Goal: Information Seeking & Learning: Learn about a topic

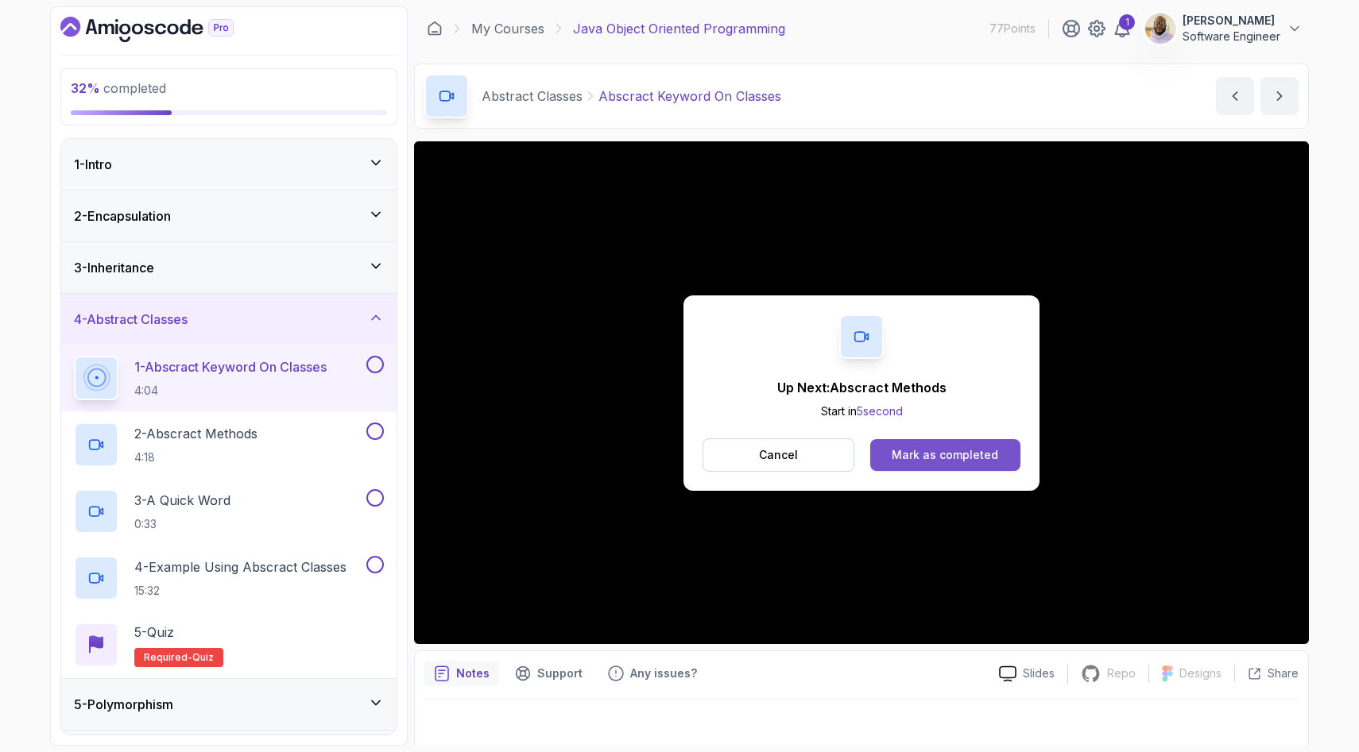
click at [922, 454] on div "Mark as completed" at bounding box center [944, 455] width 106 height 16
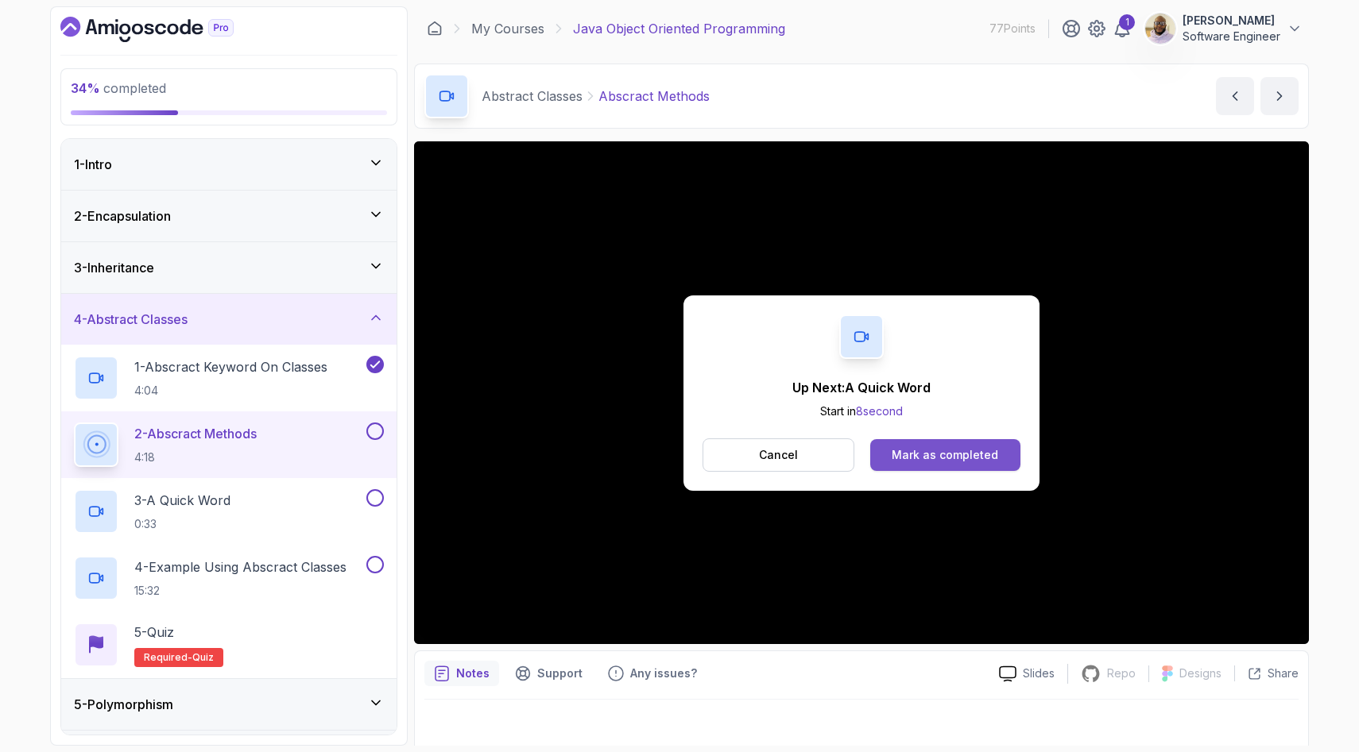
click at [899, 454] on div "Mark as completed" at bounding box center [944, 455] width 106 height 16
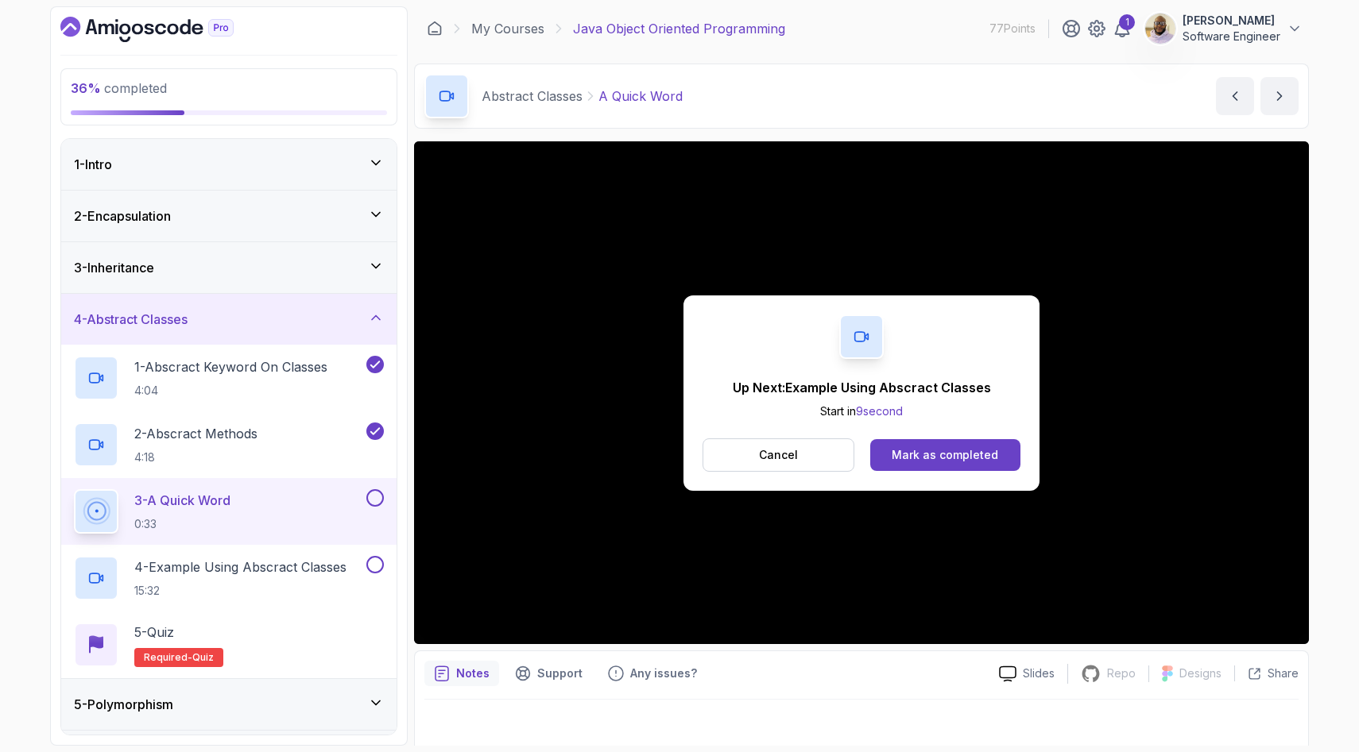
click at [899, 454] on div "Mark as completed" at bounding box center [944, 455] width 106 height 16
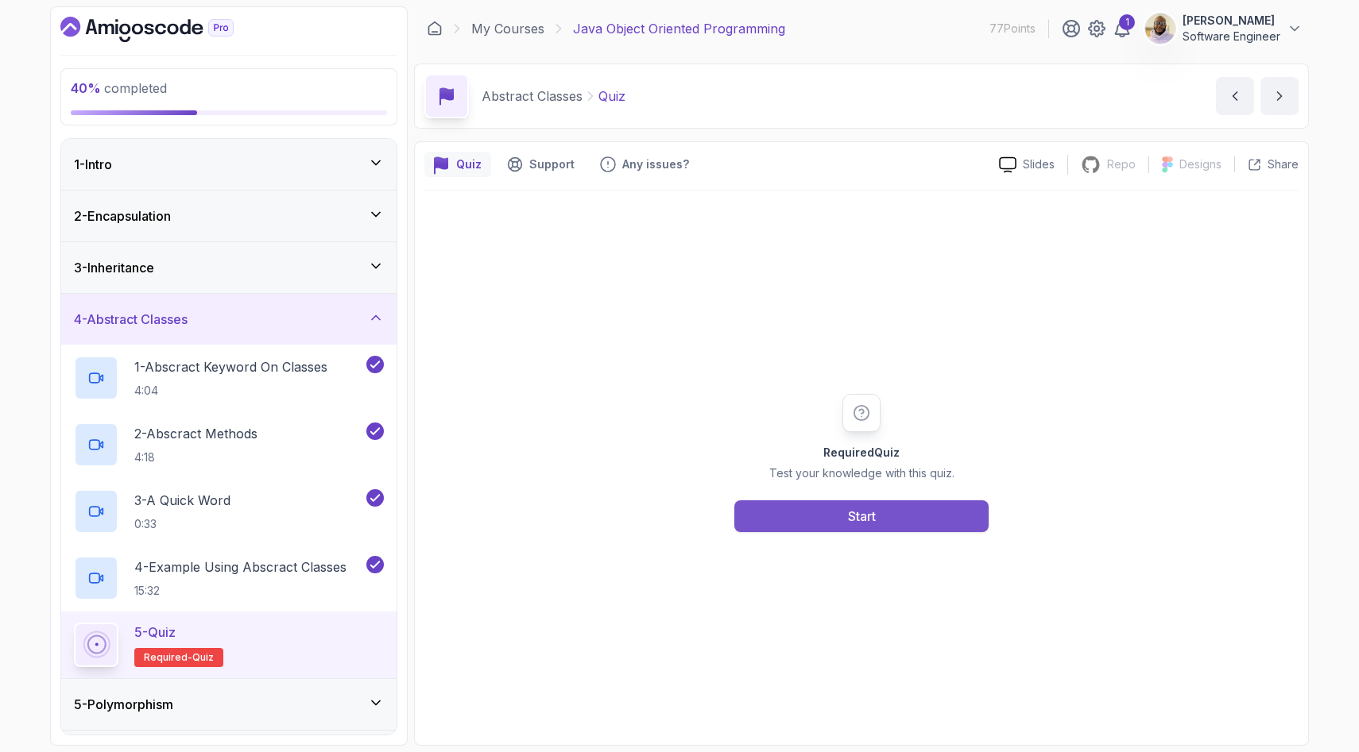
click at [819, 519] on button "Start" at bounding box center [861, 517] width 254 height 32
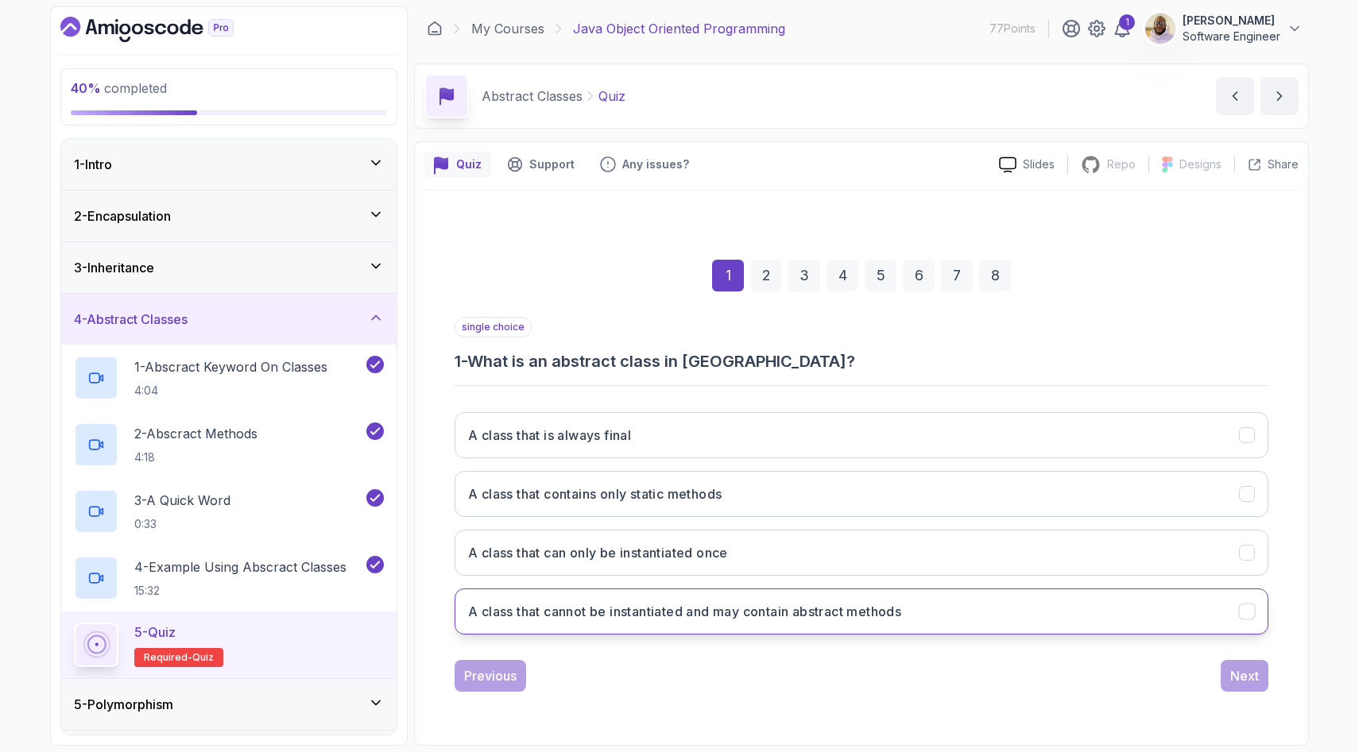
click at [744, 615] on h3 "A class that cannot be instantiated and may contain abstract methods" at bounding box center [684, 611] width 433 height 19
click at [1237, 675] on div "Next" at bounding box center [1244, 676] width 29 height 19
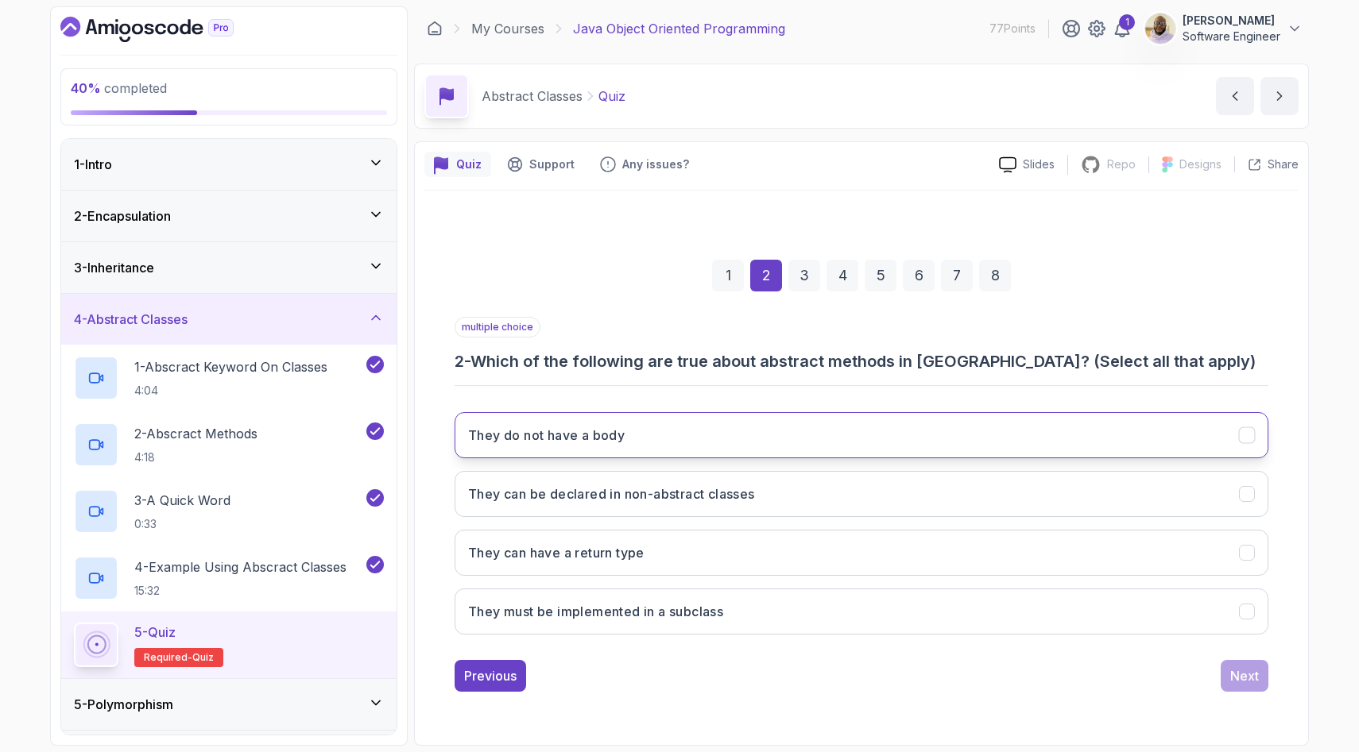
click at [773, 433] on button "They do not have a body" at bounding box center [861, 435] width 814 height 46
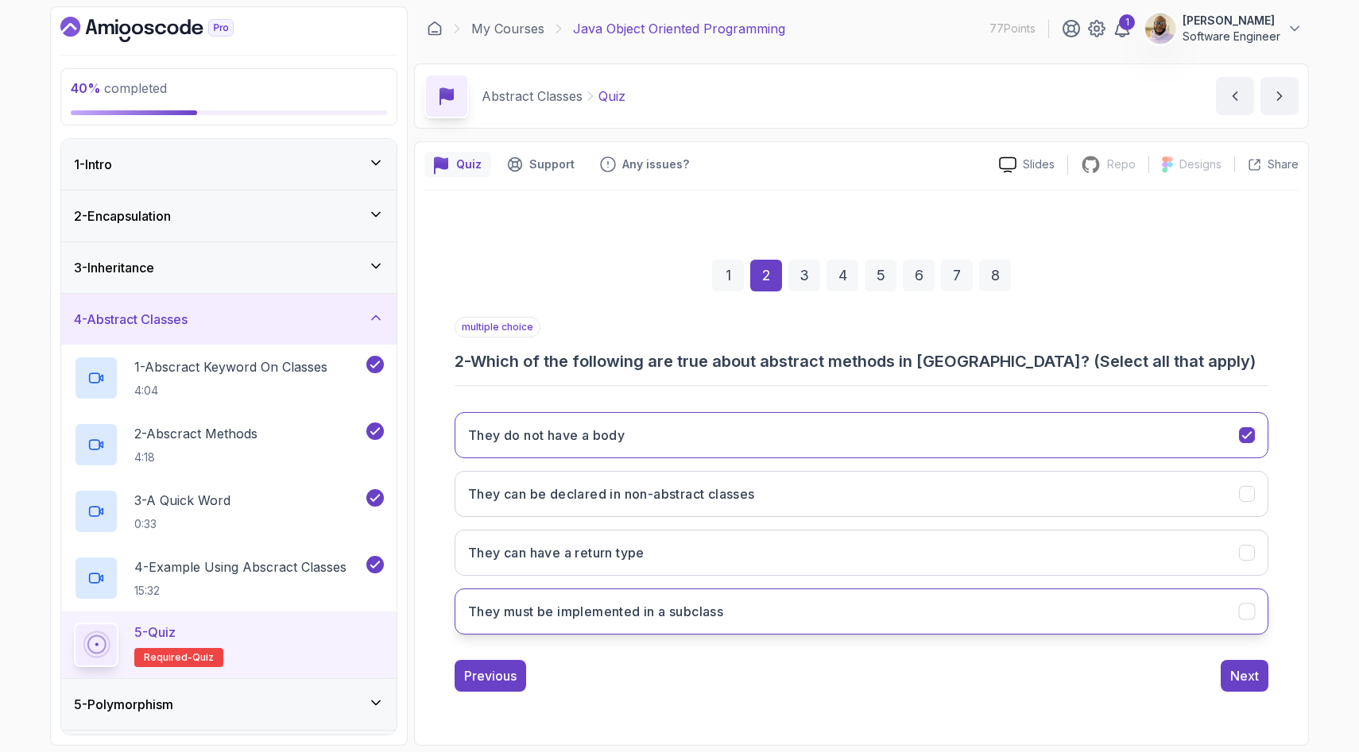
click at [779, 611] on button "They must be implemented in a subclass" at bounding box center [861, 612] width 814 height 46
click at [1253, 675] on div "Next" at bounding box center [1244, 676] width 29 height 19
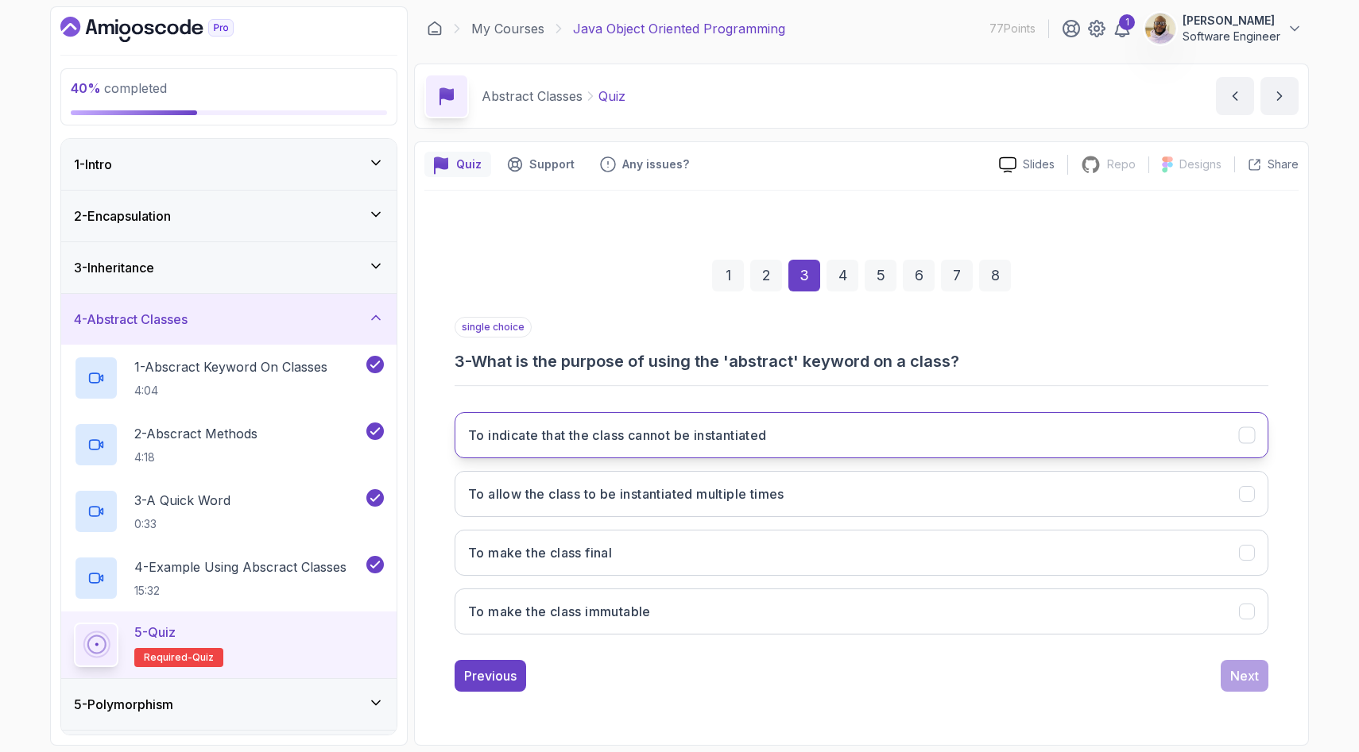
click at [779, 436] on button "To indicate that the class cannot be instantiated" at bounding box center [861, 435] width 814 height 46
click at [1255, 679] on div "Next" at bounding box center [1244, 676] width 29 height 19
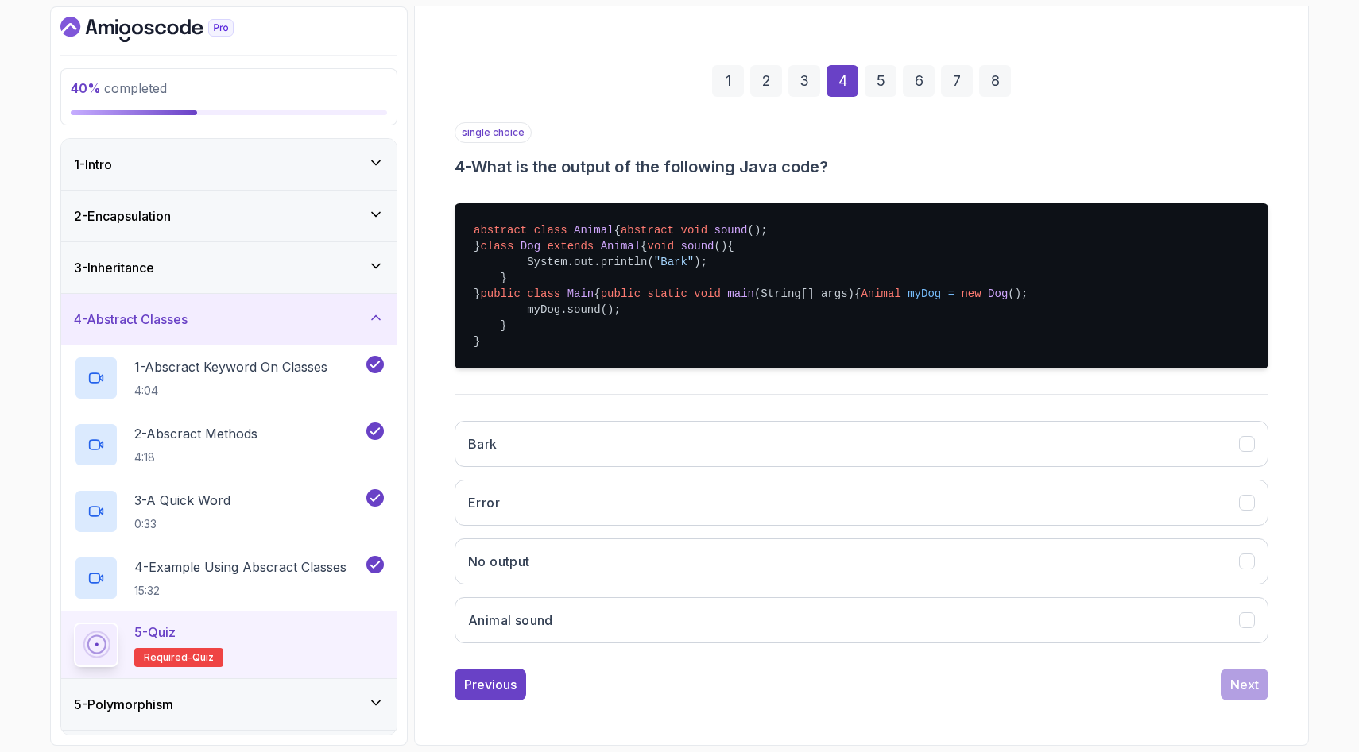
scroll to position [247, 0]
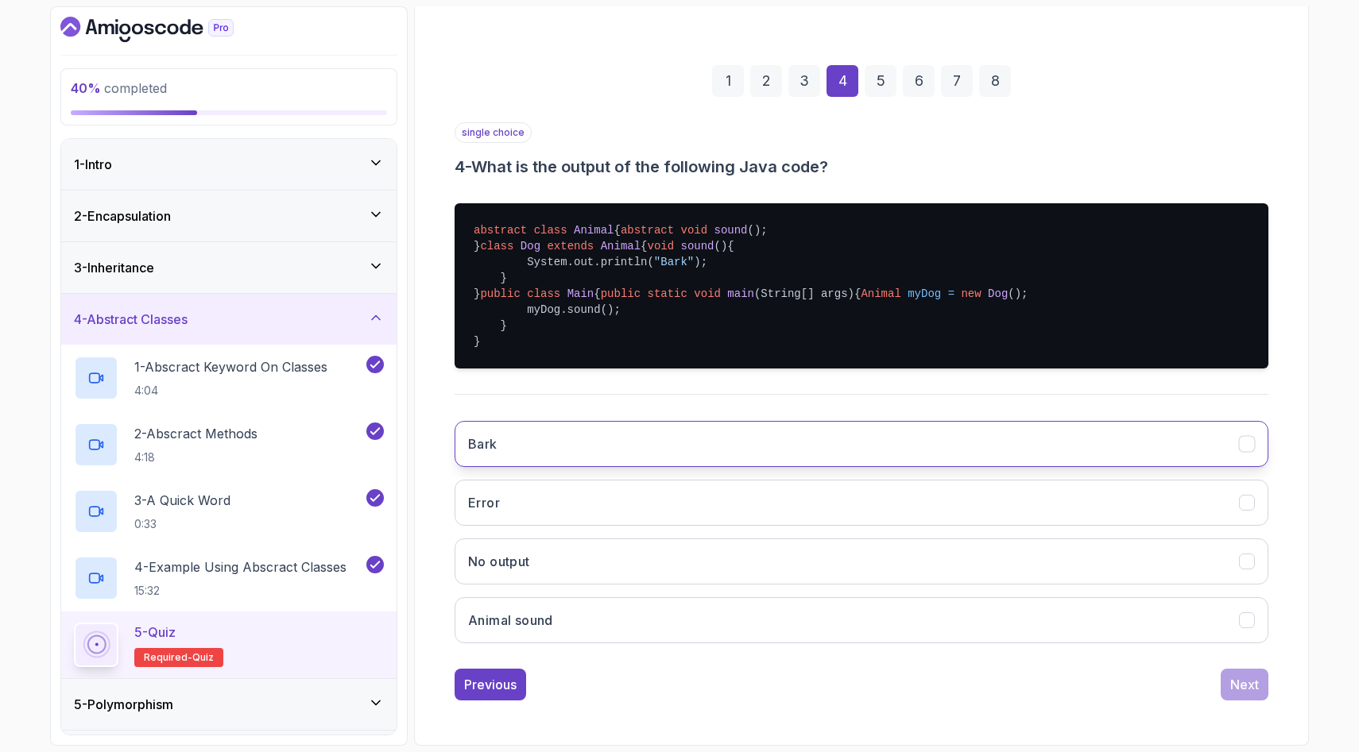
click at [724, 467] on button "Bark" at bounding box center [861, 444] width 814 height 46
click at [1247, 694] on div "Next" at bounding box center [1244, 684] width 29 height 19
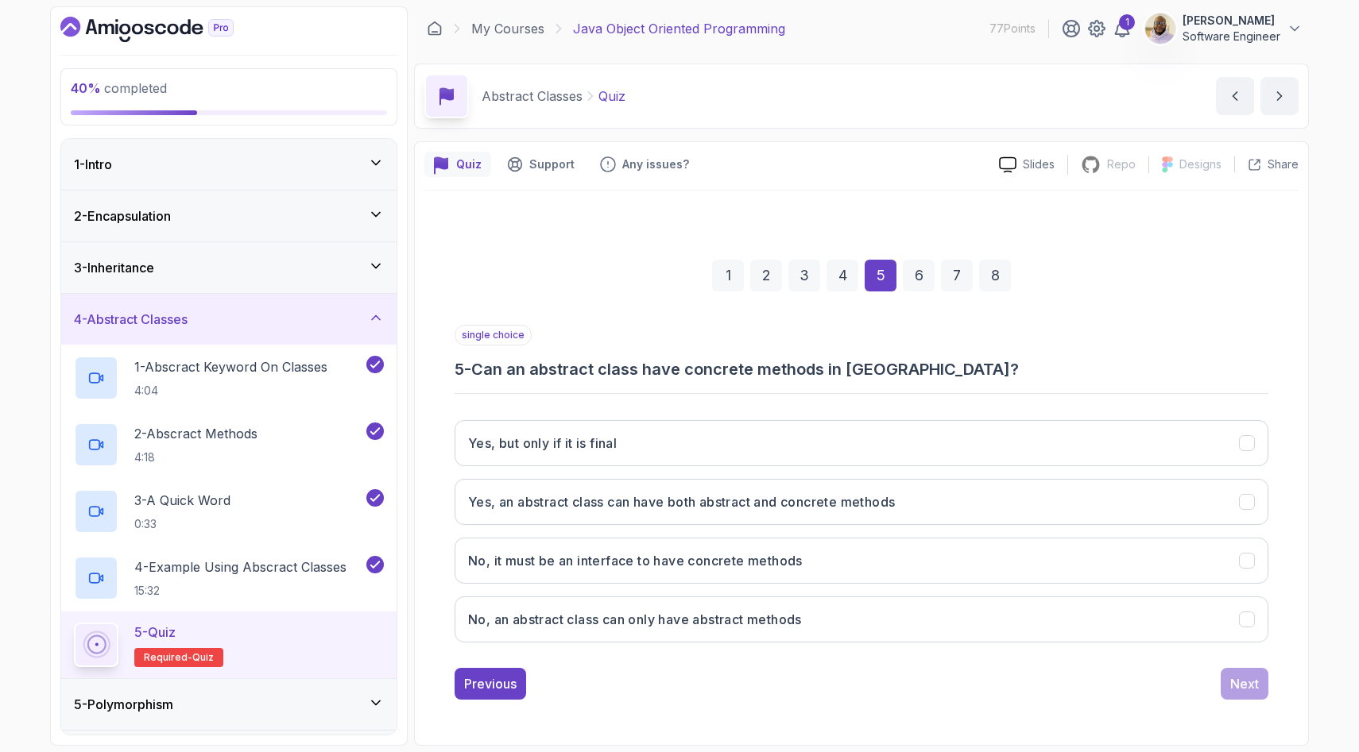
scroll to position [0, 0]
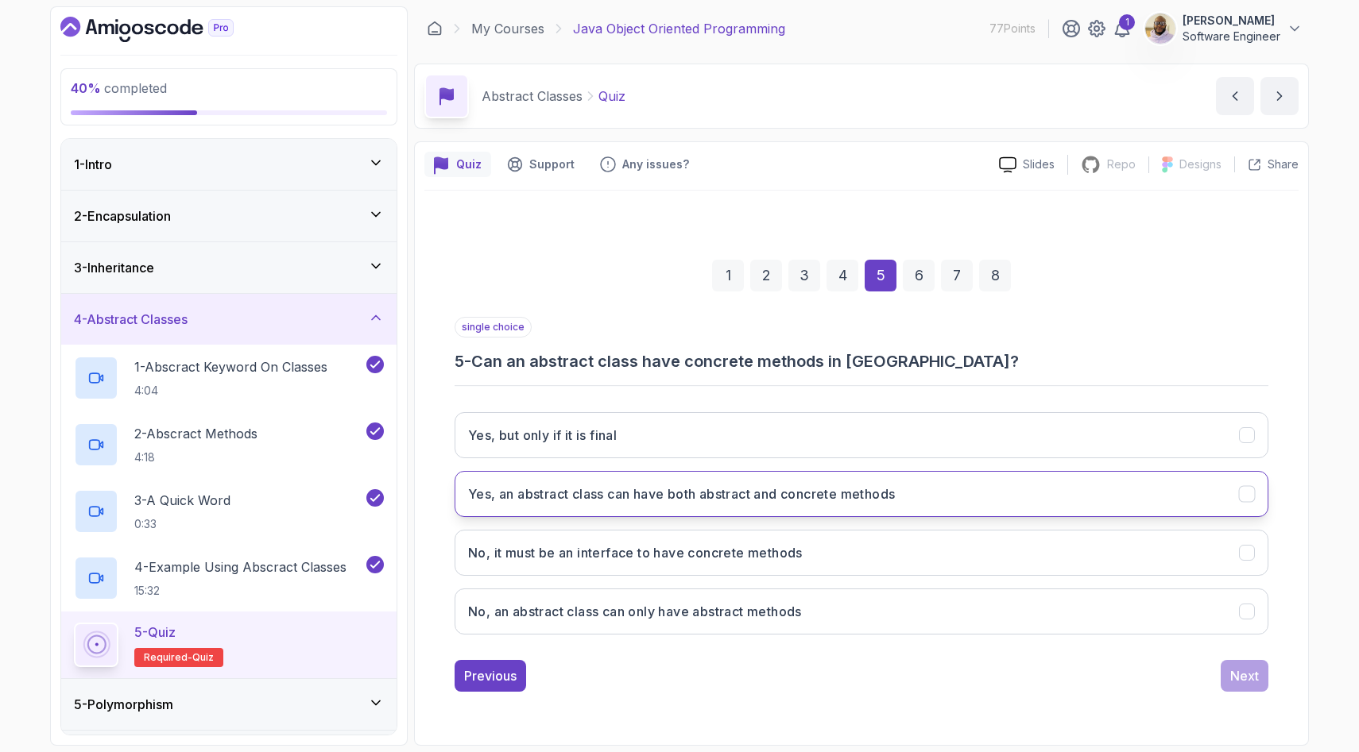
click at [907, 500] on button "Yes, an abstract class can have both abstract and concrete methods" at bounding box center [861, 494] width 814 height 46
click at [1246, 671] on div "Next" at bounding box center [1244, 676] width 29 height 19
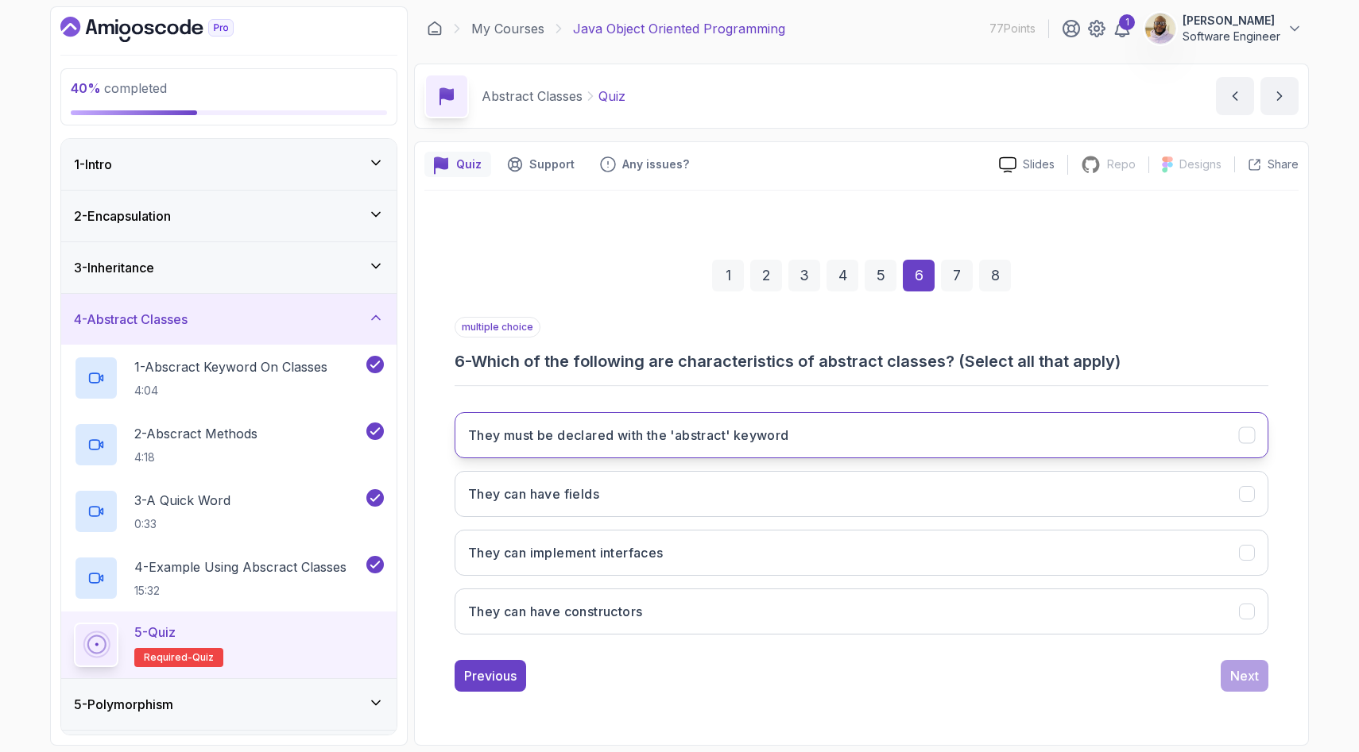
click at [815, 439] on button "They must be declared with the 'abstract' keyword" at bounding box center [861, 435] width 814 height 46
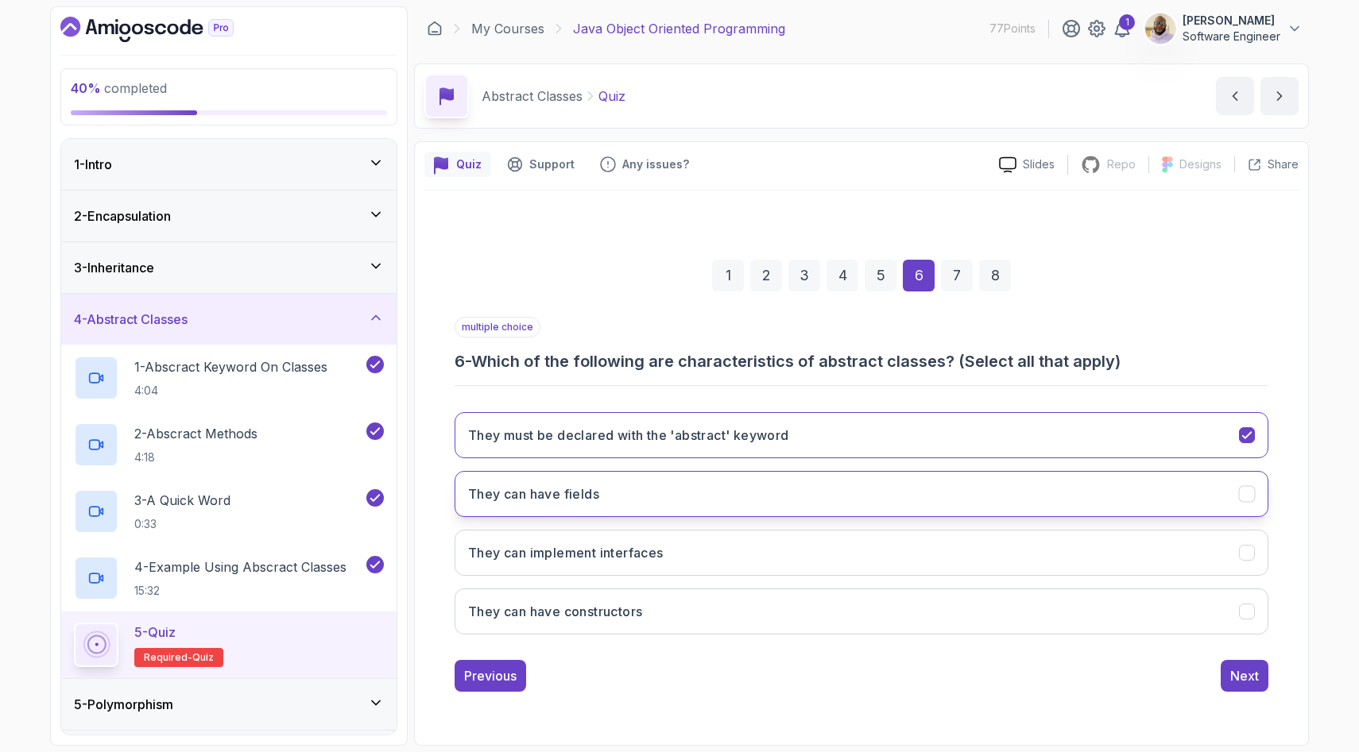
click at [805, 497] on button "They can have fields" at bounding box center [861, 494] width 814 height 46
click at [1244, 677] on div "Next" at bounding box center [1244, 676] width 29 height 19
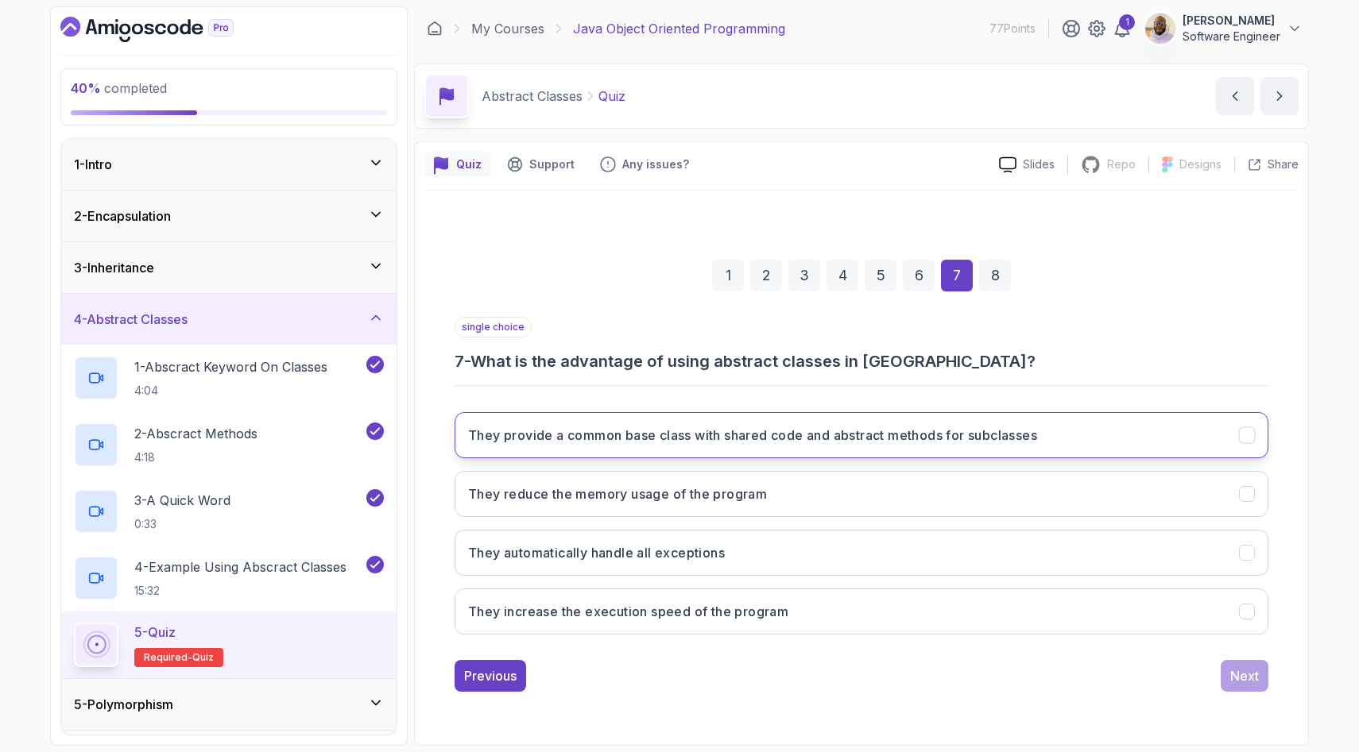
click at [746, 431] on h3 "They provide a common base class with shared code and abstract methods for subc…" at bounding box center [752, 435] width 569 height 19
click at [1241, 678] on div "Next" at bounding box center [1244, 676] width 29 height 19
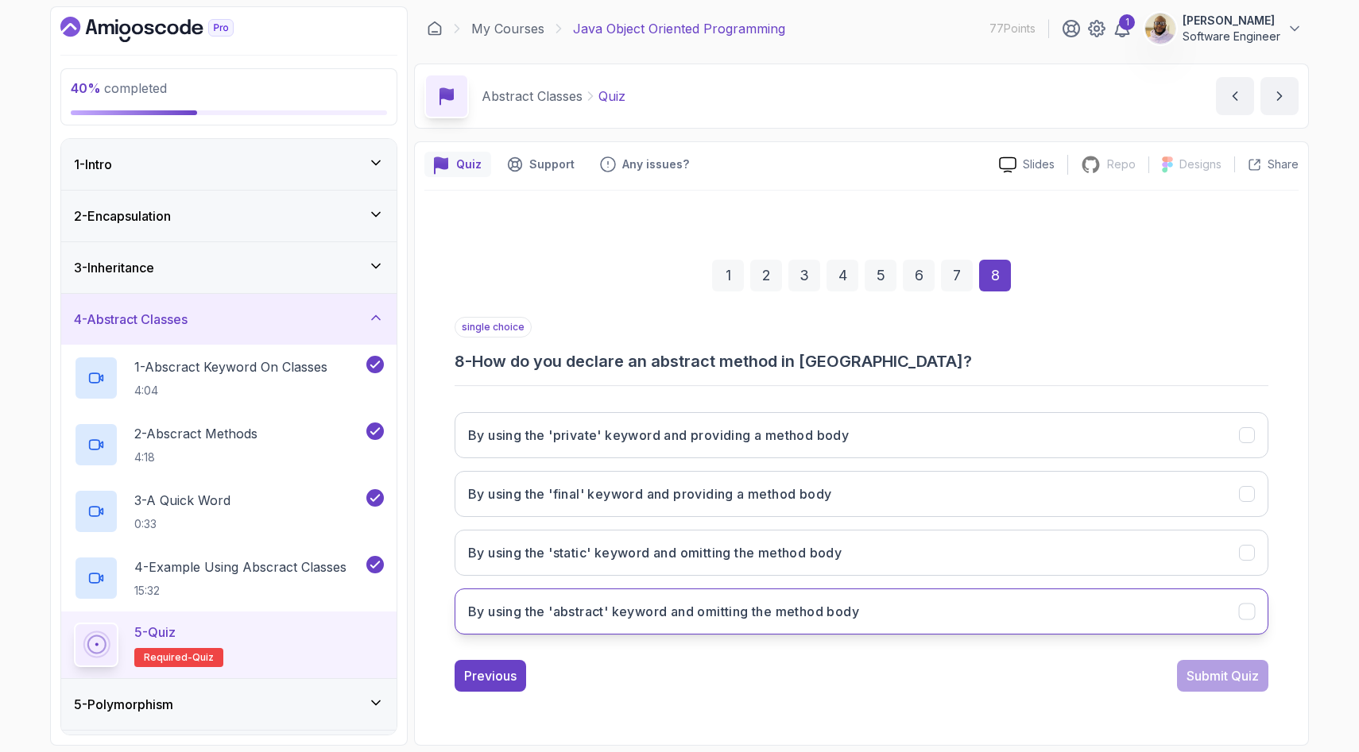
click at [817, 612] on h3 "By using the 'abstract' keyword and omitting the method body" at bounding box center [663, 611] width 391 height 19
click at [1208, 683] on div "Submit Quiz" at bounding box center [1222, 676] width 72 height 19
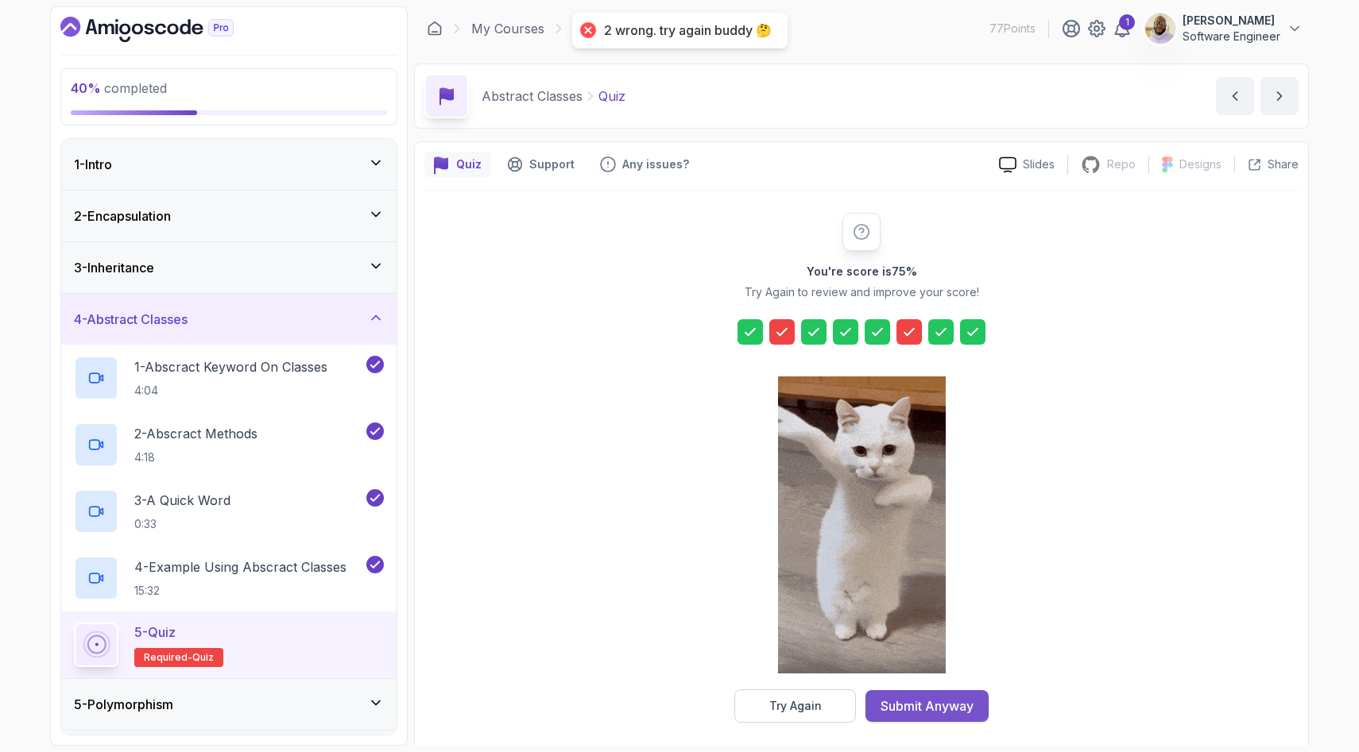
click at [934, 709] on div "Submit Anyway" at bounding box center [926, 706] width 93 height 19
